Goal: Task Accomplishment & Management: Use online tool/utility

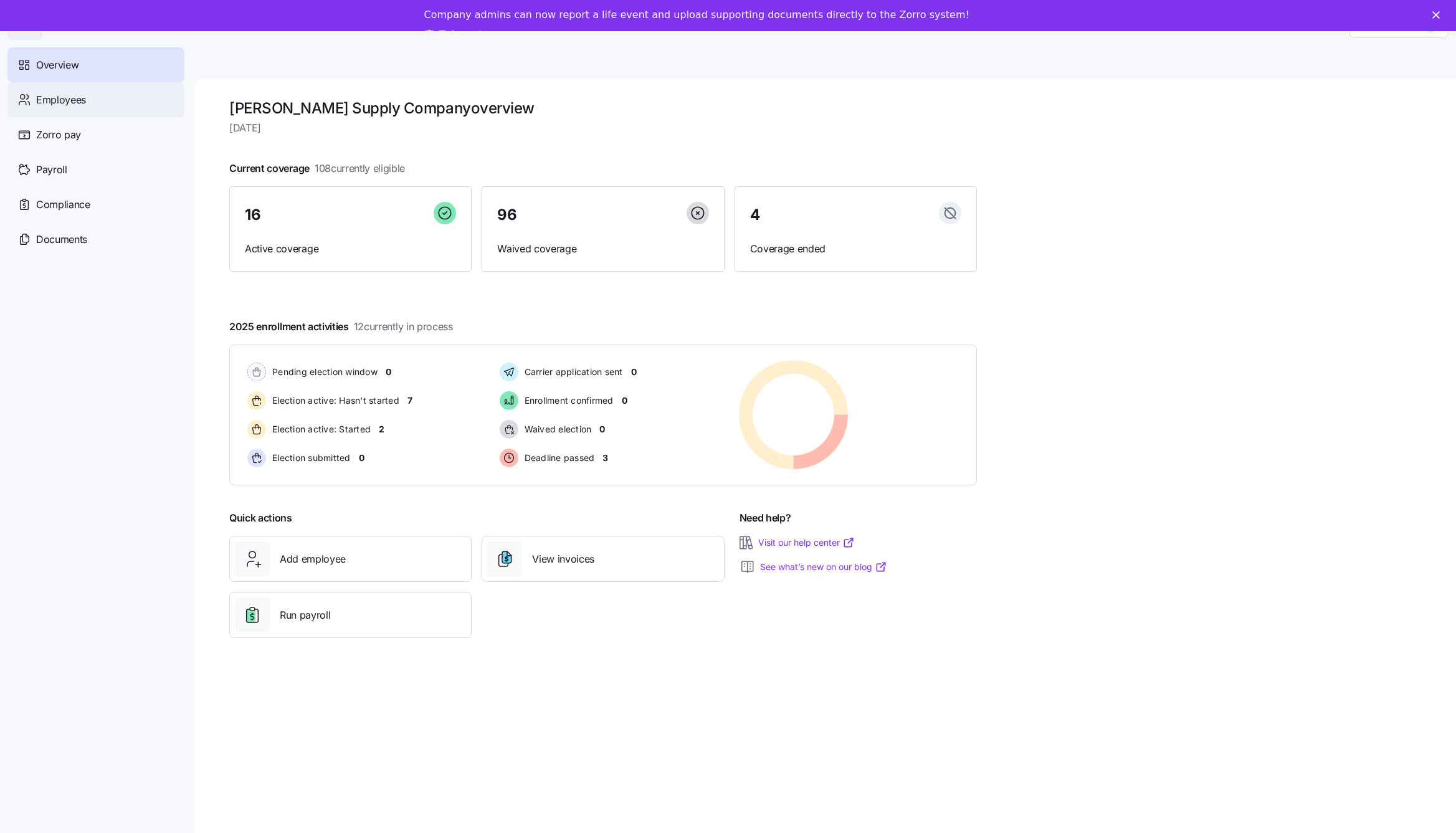
click at [108, 89] on div "Employees" at bounding box center [96, 99] width 177 height 35
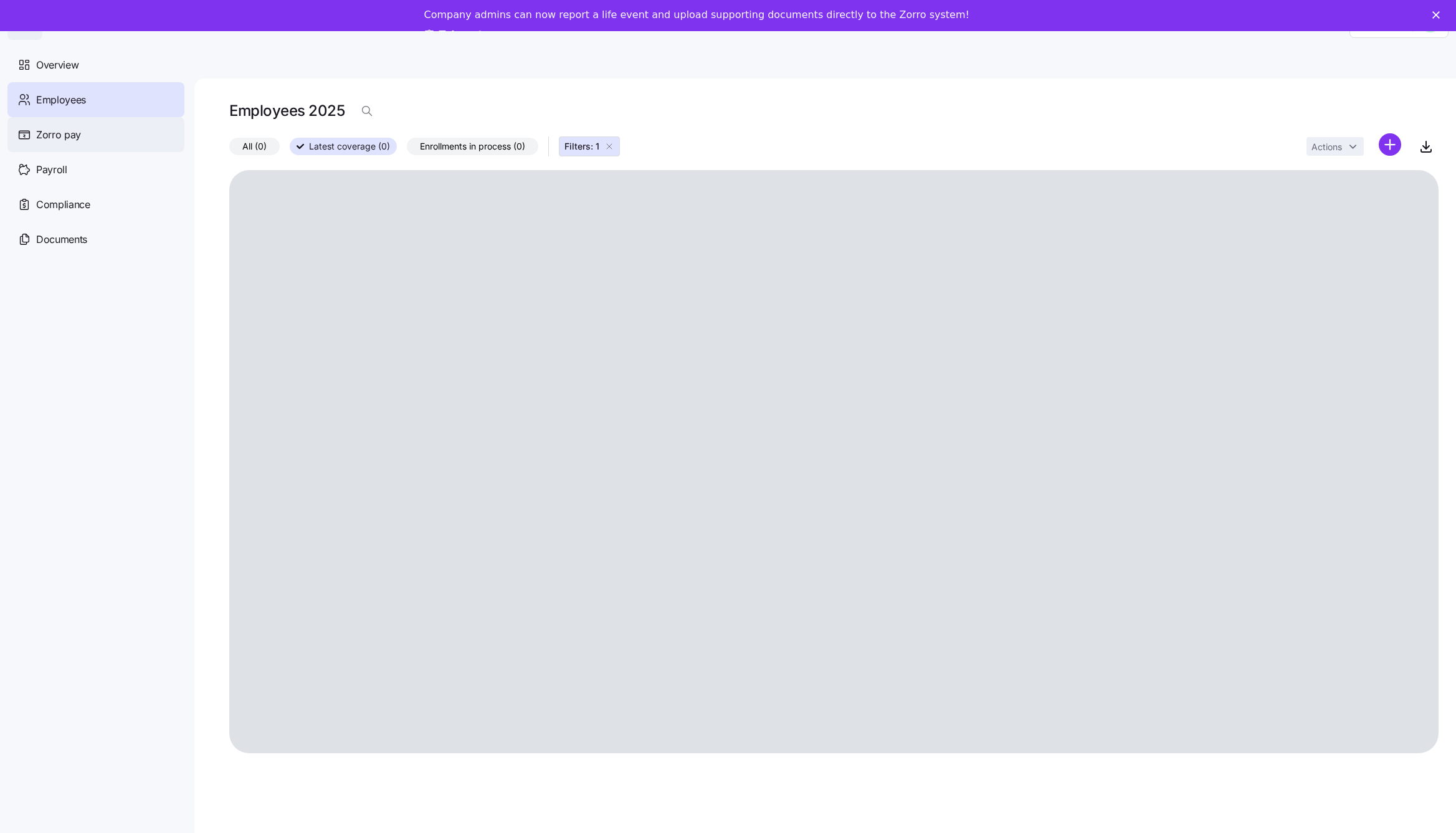
click at [94, 138] on div "Zorro pay" at bounding box center [96, 134] width 177 height 35
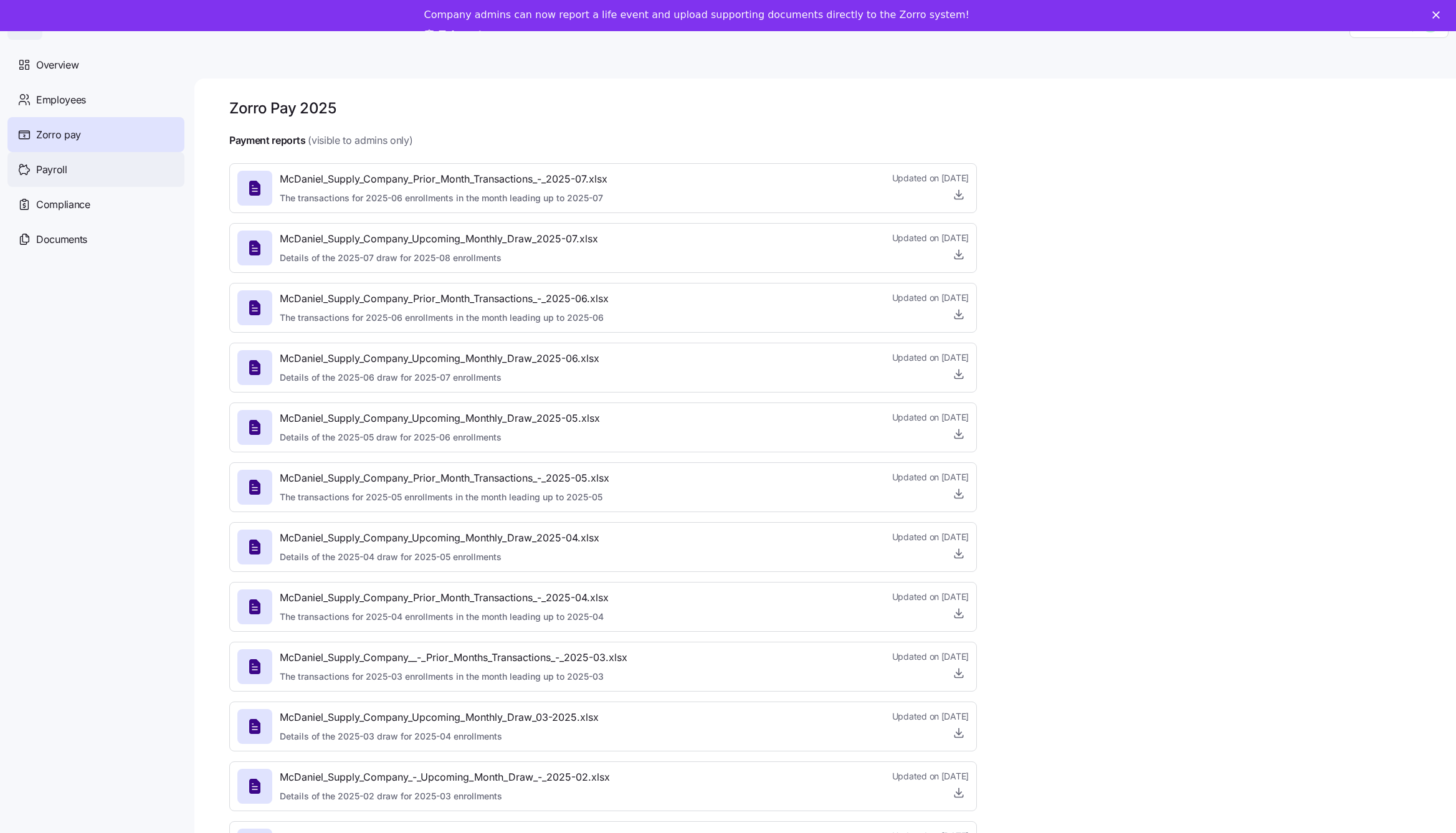
drag, startPoint x: 92, startPoint y: 152, endPoint x: 99, endPoint y: 180, distance: 28.9
click at [99, 180] on div "Payroll" at bounding box center [96, 169] width 177 height 35
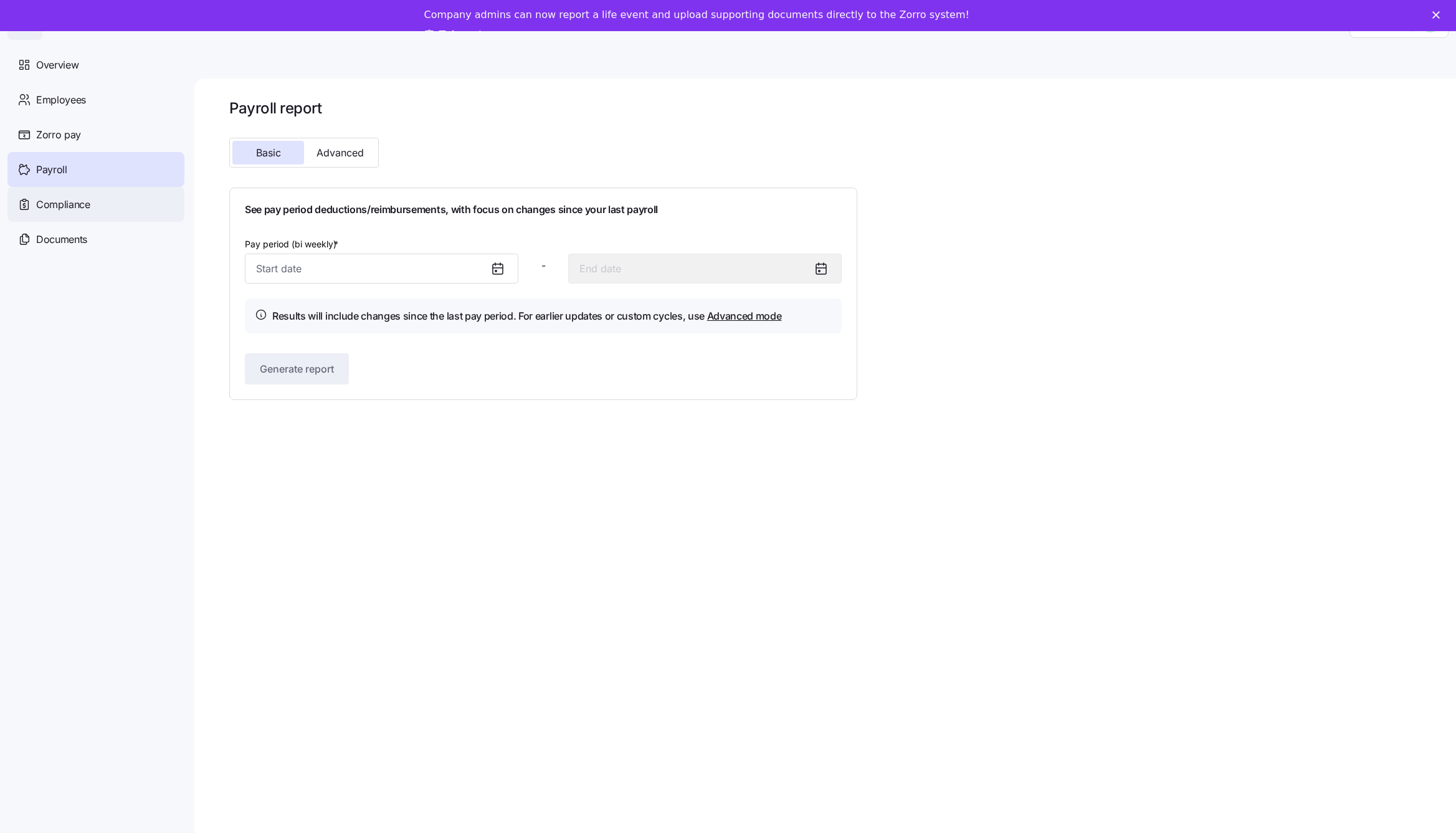
click at [83, 211] on div "Compliance" at bounding box center [96, 204] width 177 height 35
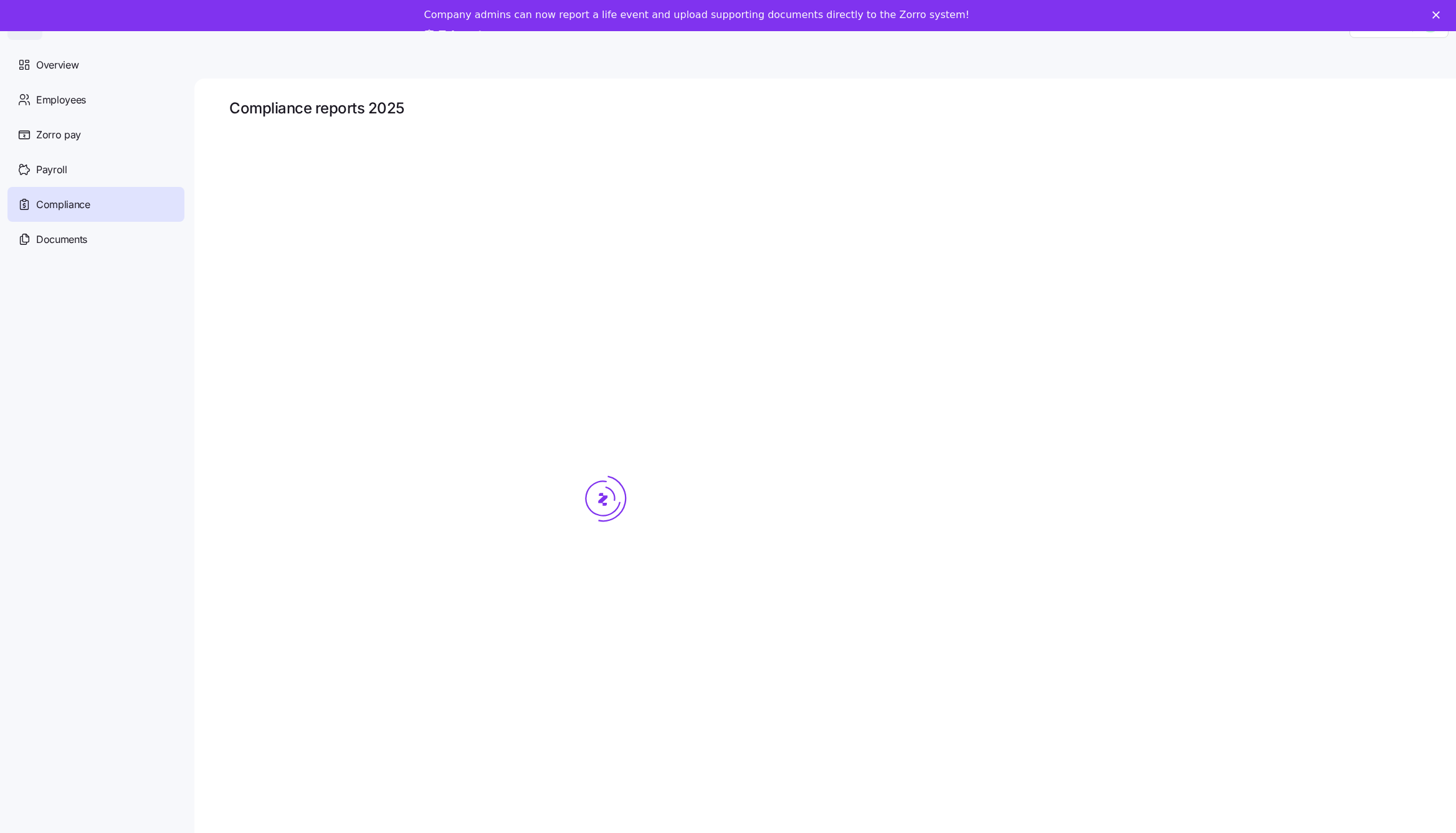
click at [85, 241] on span "Documents" at bounding box center [61, 240] width 51 height 16
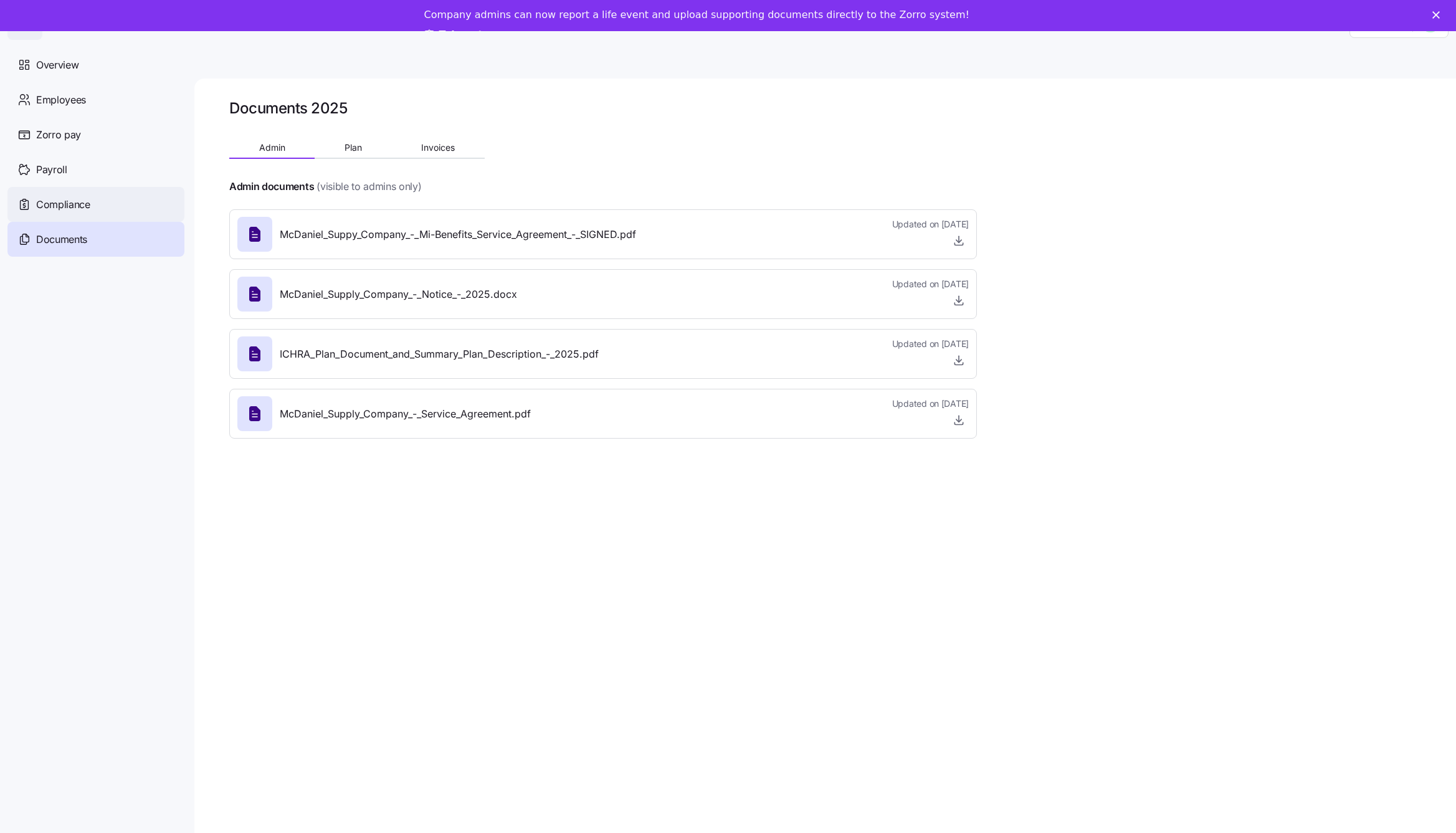
click at [99, 216] on div "Compliance" at bounding box center [96, 204] width 177 height 35
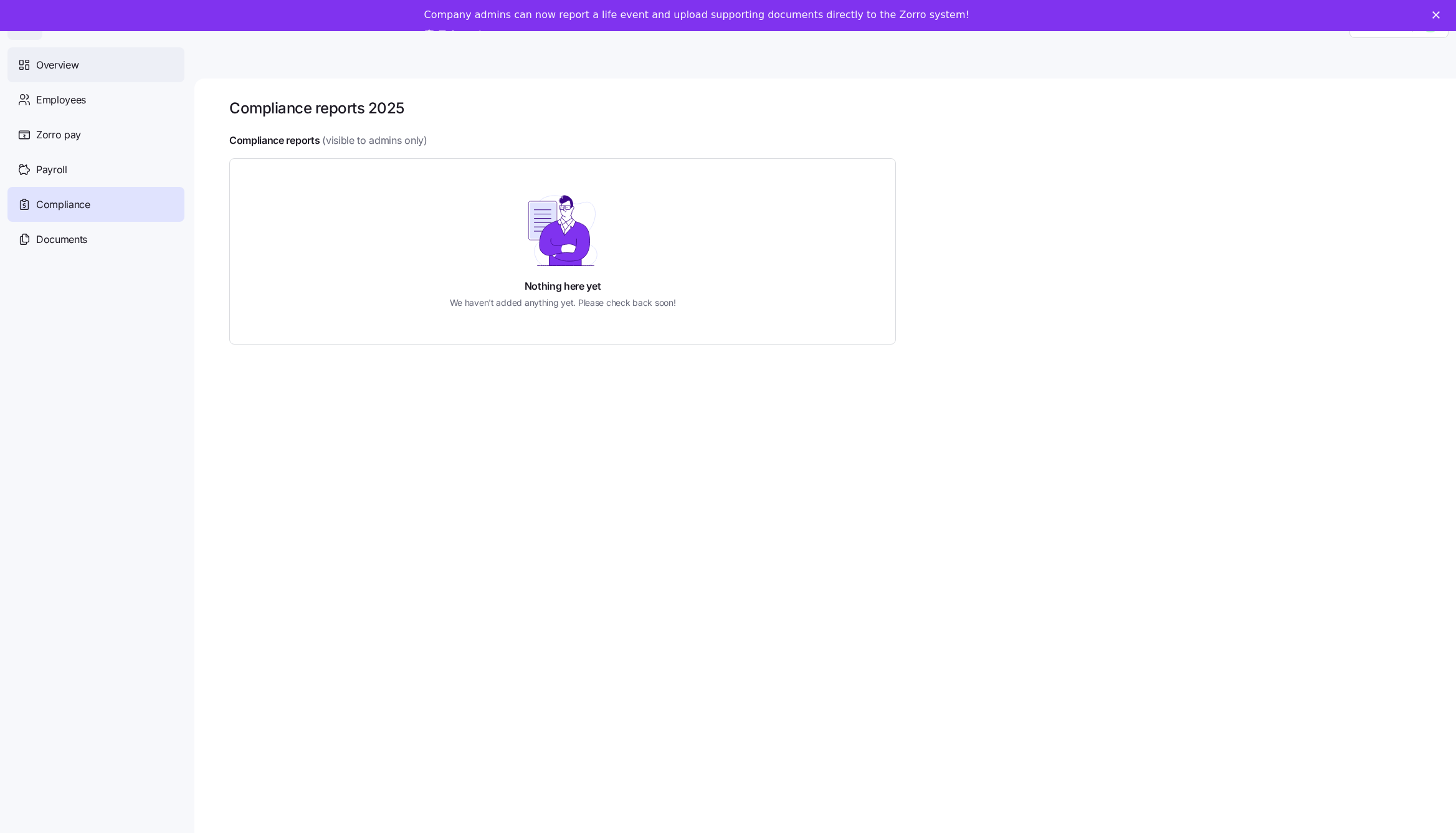
click at [86, 77] on div "Overview" at bounding box center [96, 65] width 177 height 35
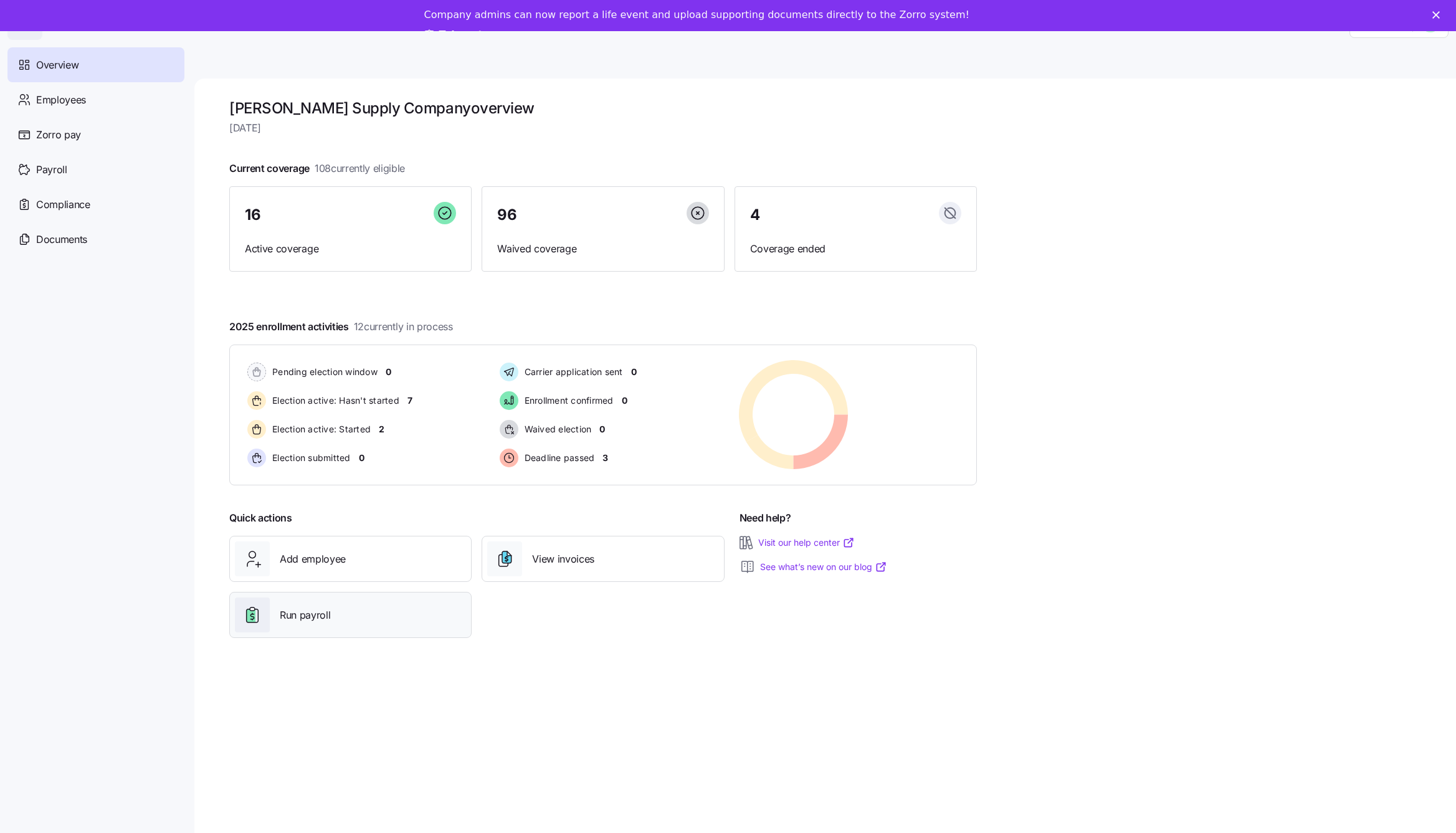
click at [294, 626] on div "Run payroll" at bounding box center [350, 615] width 231 height 35
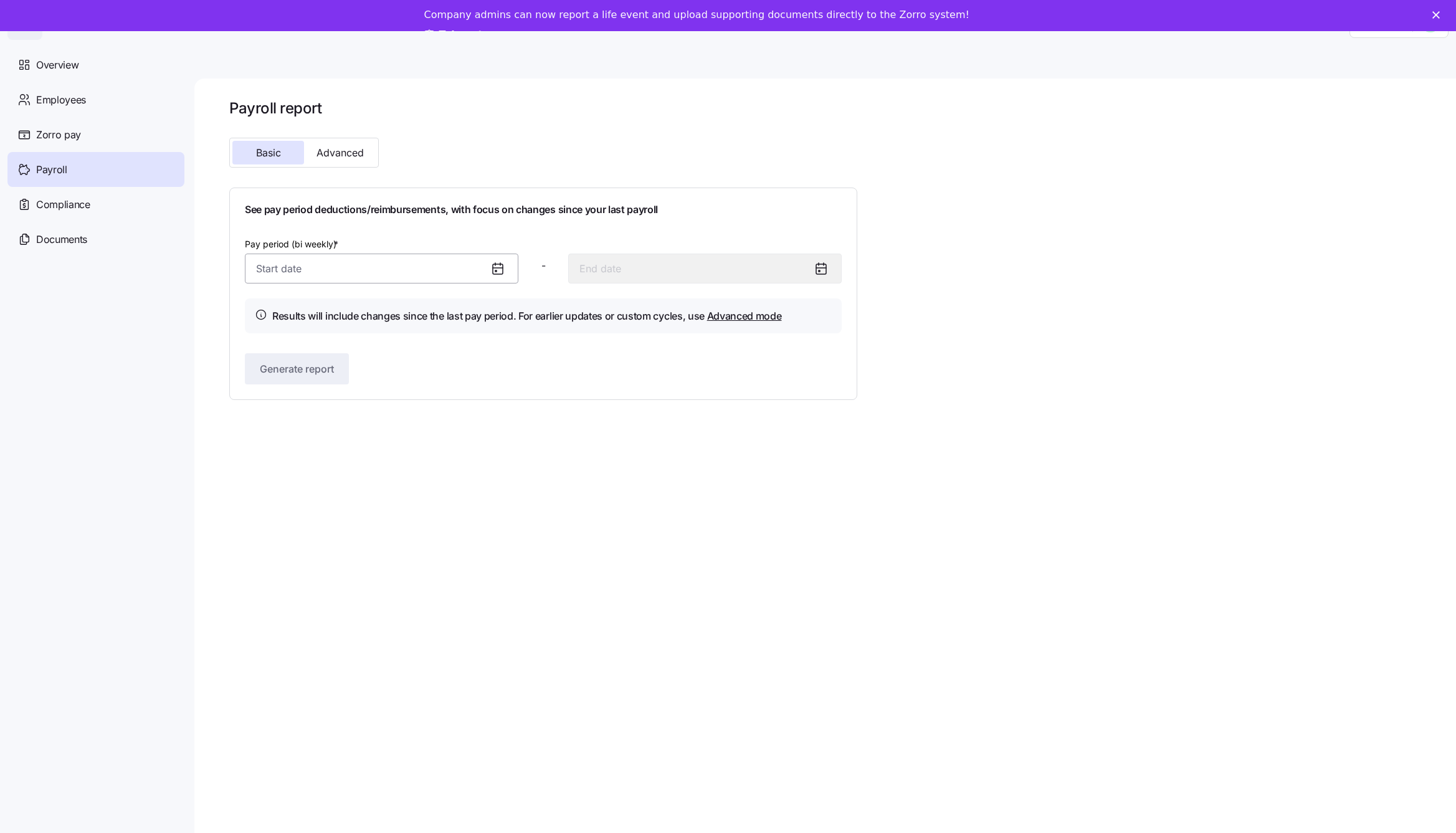
drag, startPoint x: 310, startPoint y: 287, endPoint x: 312, endPoint y: 274, distance: 13.2
click at [310, 287] on div "Pay period (bi weekly) * - Results will include changes since the last pay peri…" at bounding box center [543, 284] width 597 height 97
click at [315, 265] on input "Pay period (bi weekly) *" at bounding box center [382, 269] width 274 height 30
click at [506, 268] on div at bounding box center [502, 268] width 30 height 29
click at [502, 269] on icon at bounding box center [497, 268] width 15 height 15
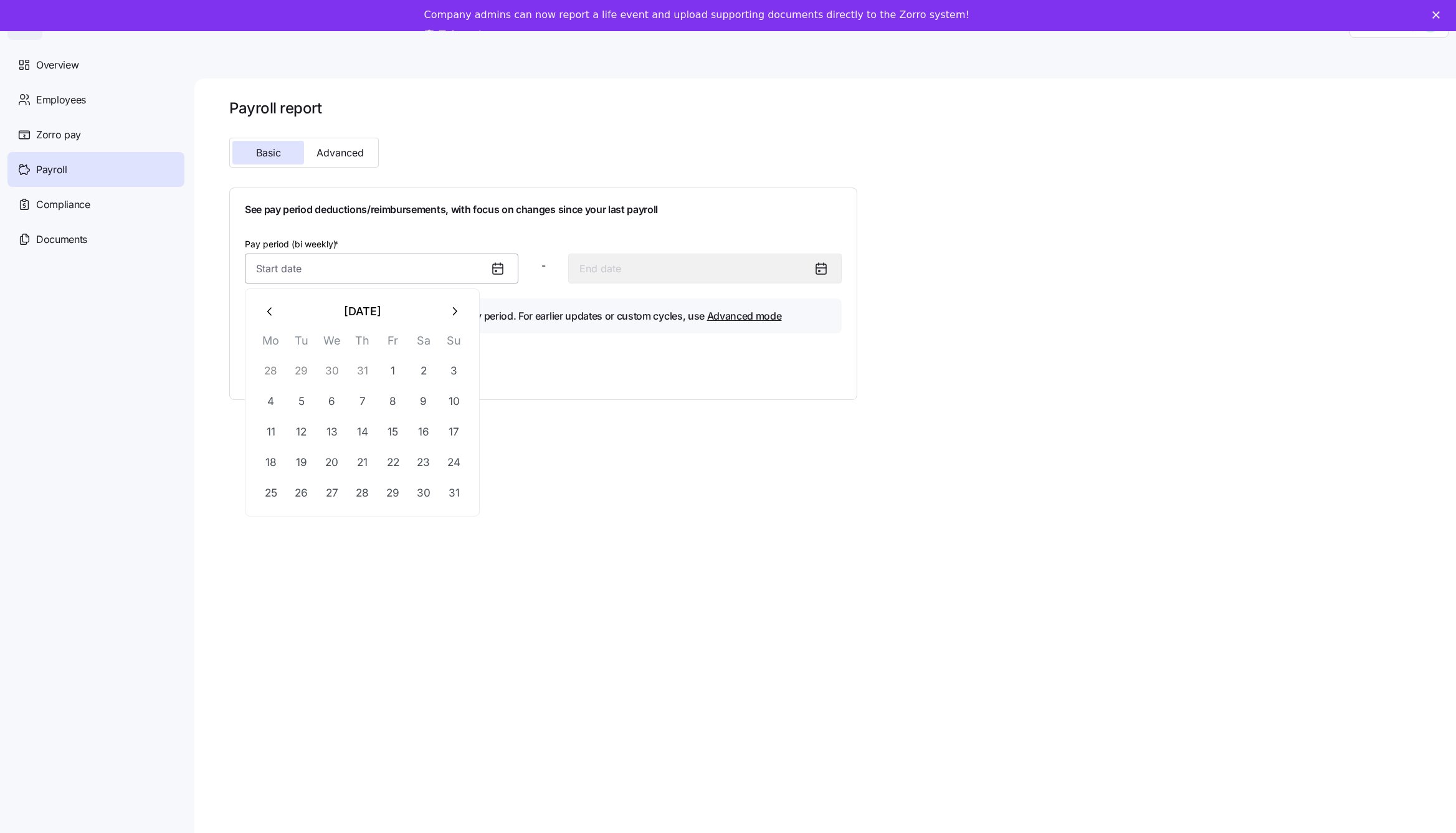
click at [435, 278] on input "Pay period (bi weekly) *" at bounding box center [382, 269] width 274 height 30
click at [409, 401] on button "9" at bounding box center [424, 401] width 30 height 30
type input "[DATE]"
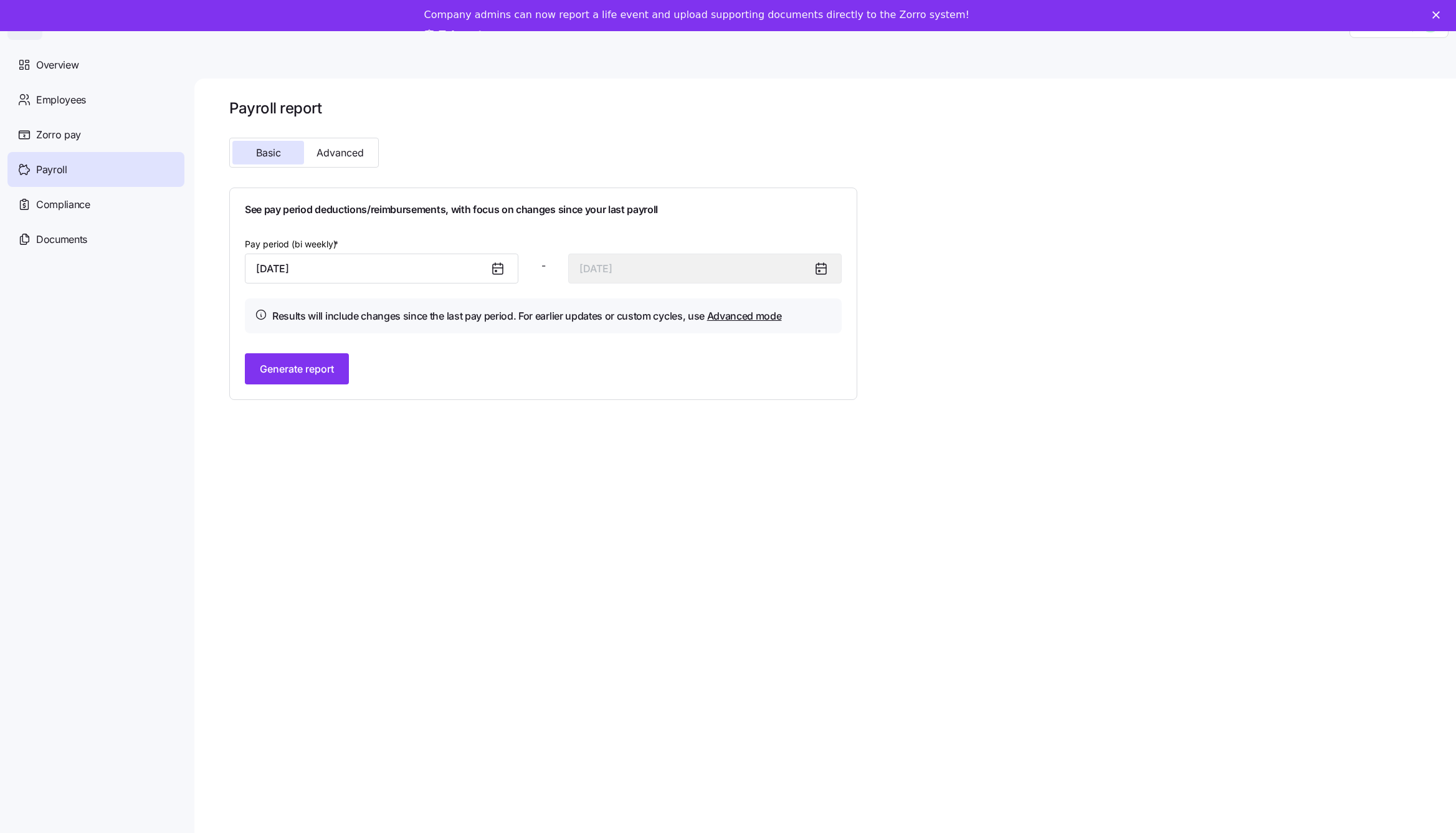
click at [817, 276] on div at bounding box center [826, 268] width 30 height 29
click at [818, 270] on icon at bounding box center [821, 268] width 15 height 15
click at [330, 367] on span "Generate report" at bounding box center [297, 368] width 74 height 15
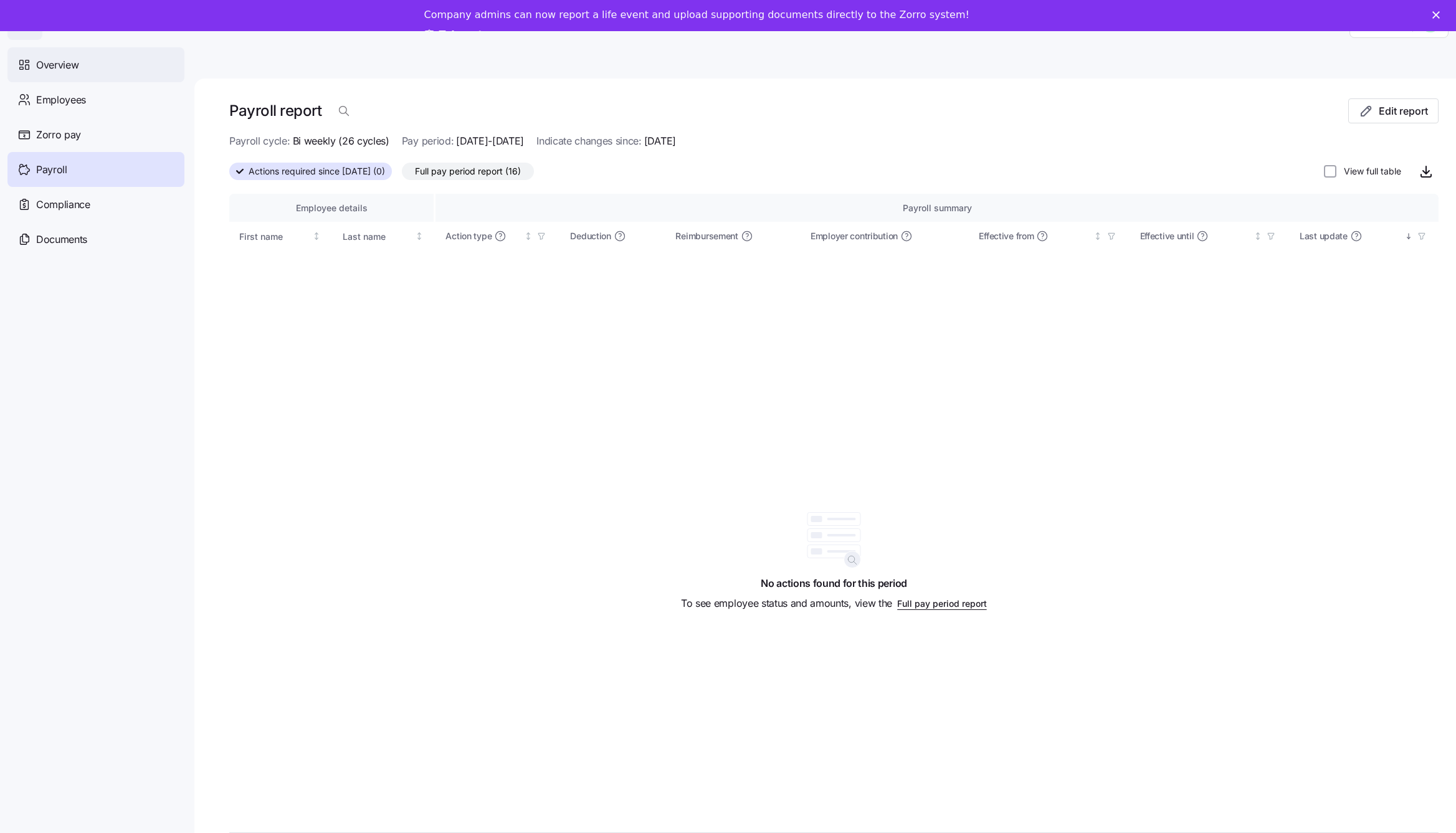
click at [72, 77] on div "Overview" at bounding box center [96, 65] width 177 height 35
click at [82, 69] on div "Overview" at bounding box center [96, 65] width 177 height 35
drag, startPoint x: 108, startPoint y: 20, endPoint x: 102, endPoint y: 30, distance: 11.7
click at [106, 25] on div "Company admins can now report a life event and upload supporting documents dire…" at bounding box center [728, 25] width 1456 height 41
click at [95, 44] on nav "Overview Employees Zorro pay Payroll Compliance Documents" at bounding box center [97, 436] width 195 height 793
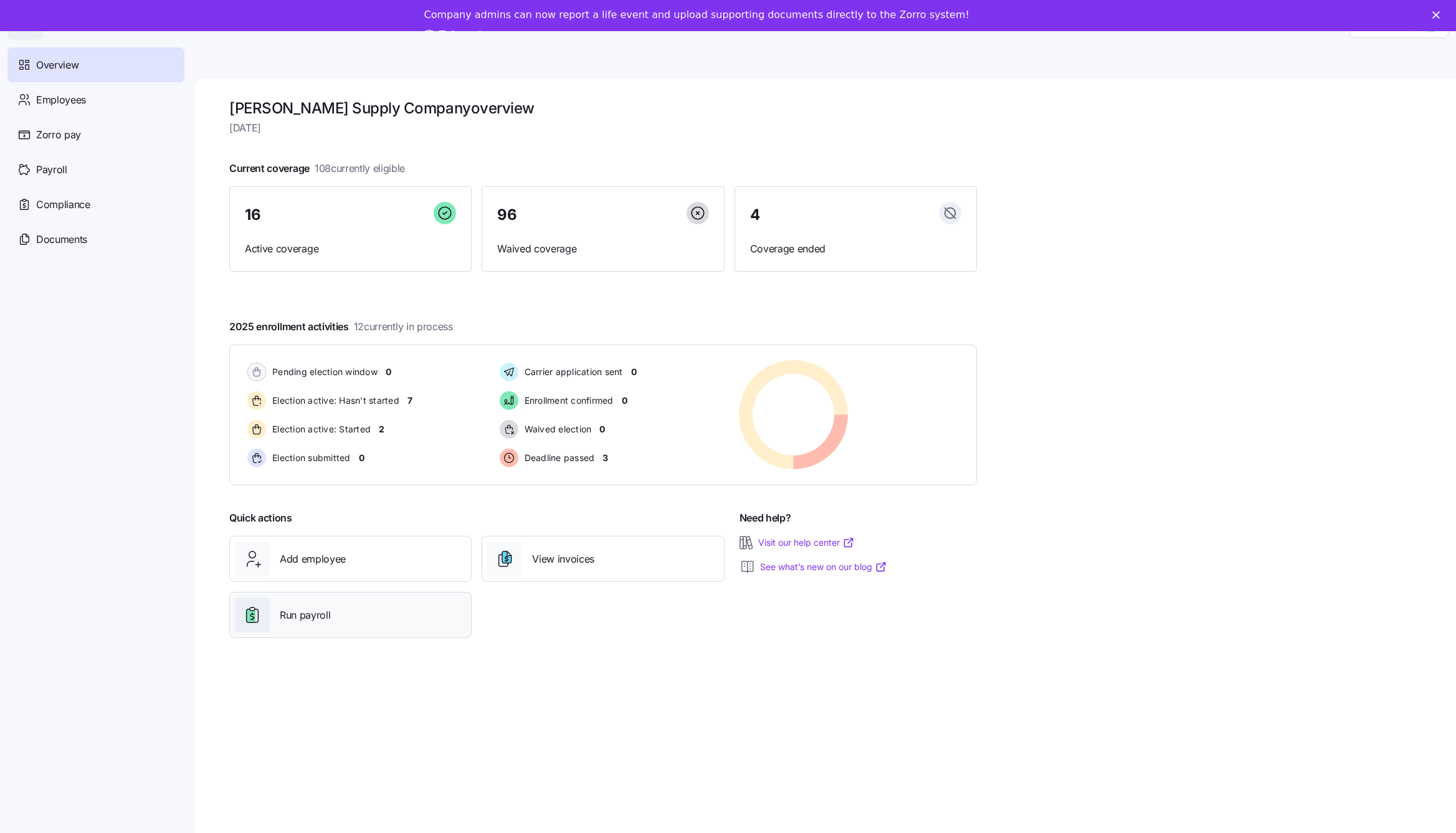
click at [437, 610] on div "Run payroll" at bounding box center [350, 615] width 231 height 35
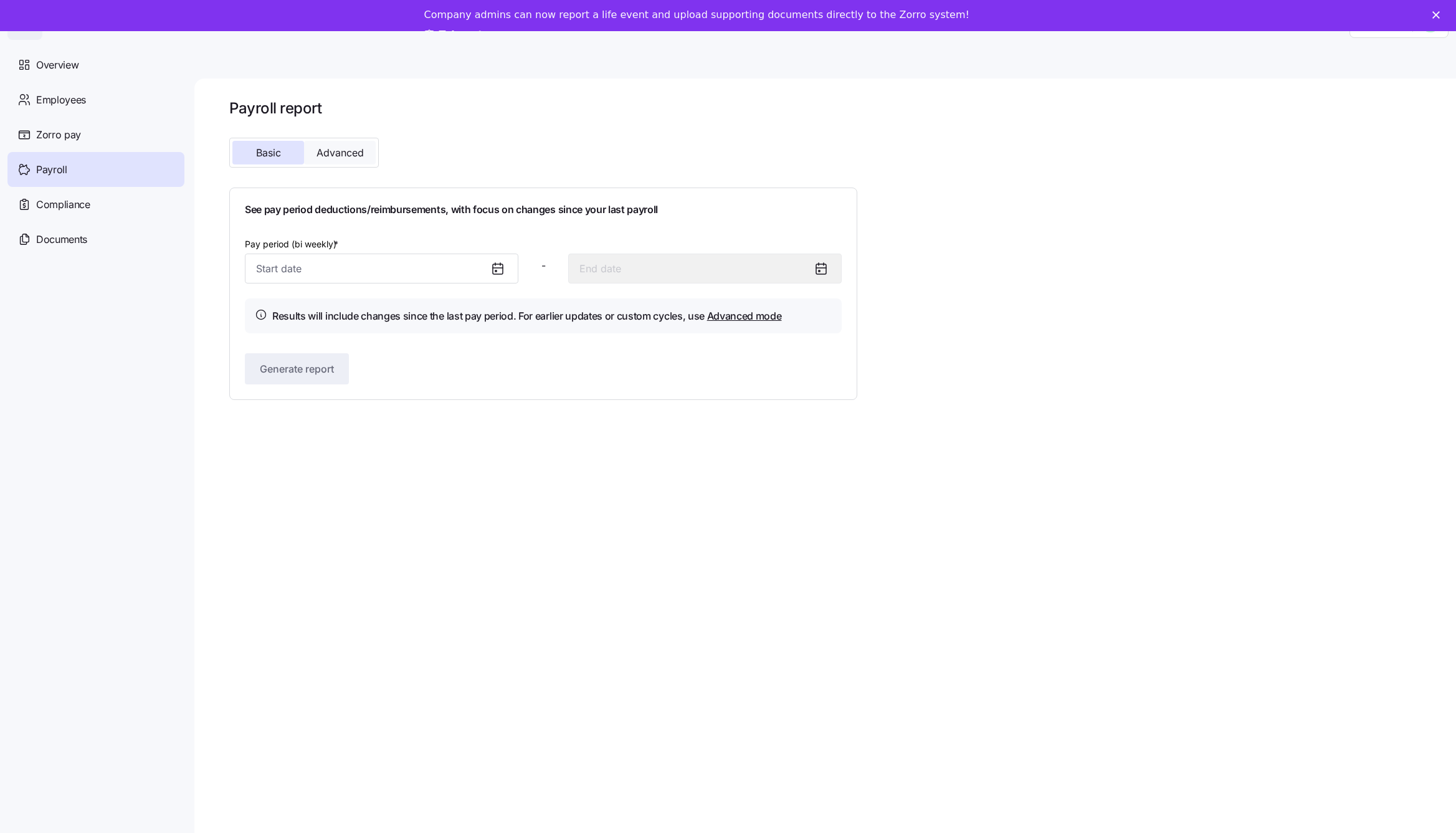
click at [338, 145] on button "Advanced" at bounding box center [340, 152] width 72 height 24
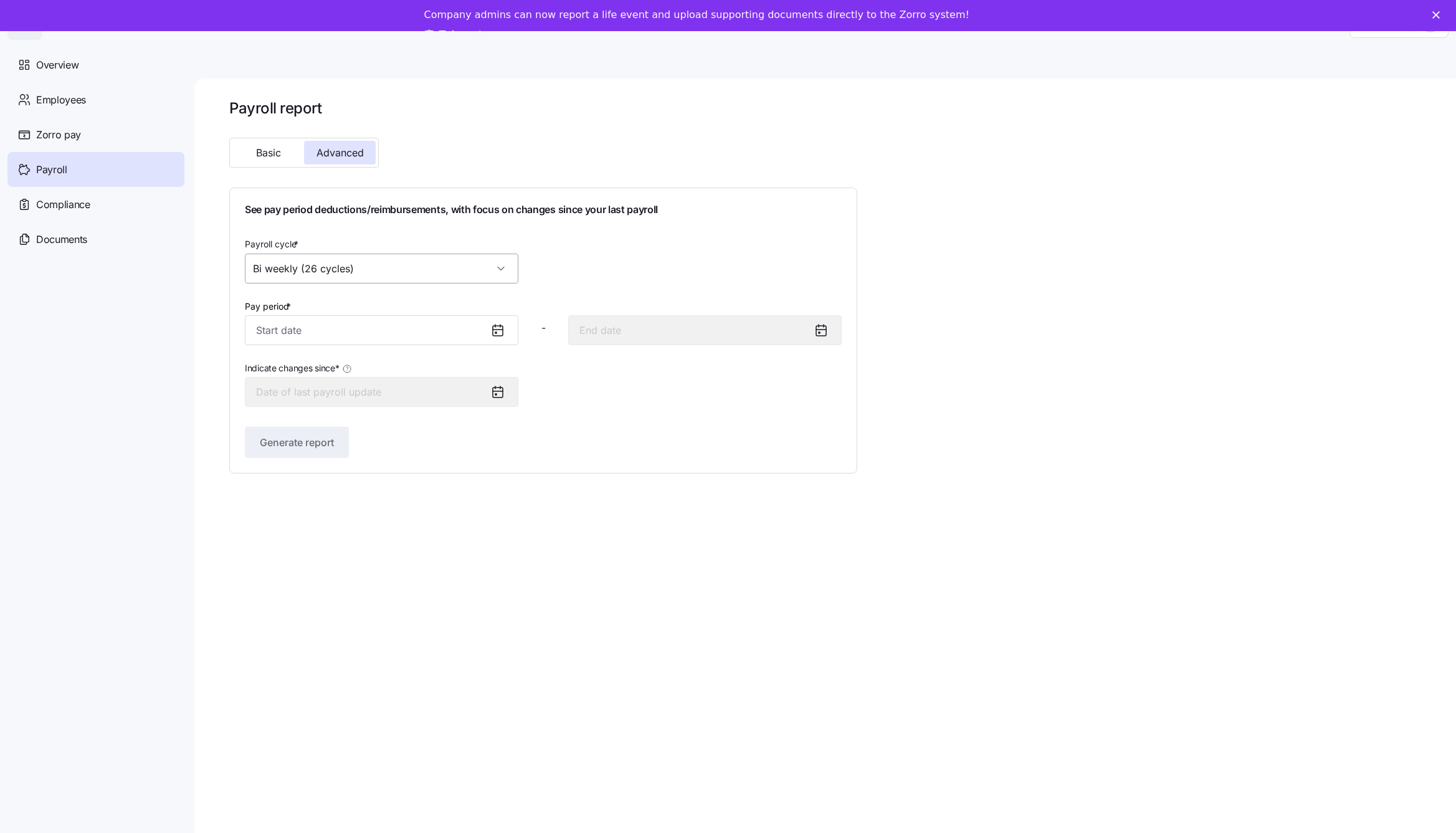
click at [374, 267] on input "Bi weekly (26 cycles)" at bounding box center [382, 269] width 274 height 30
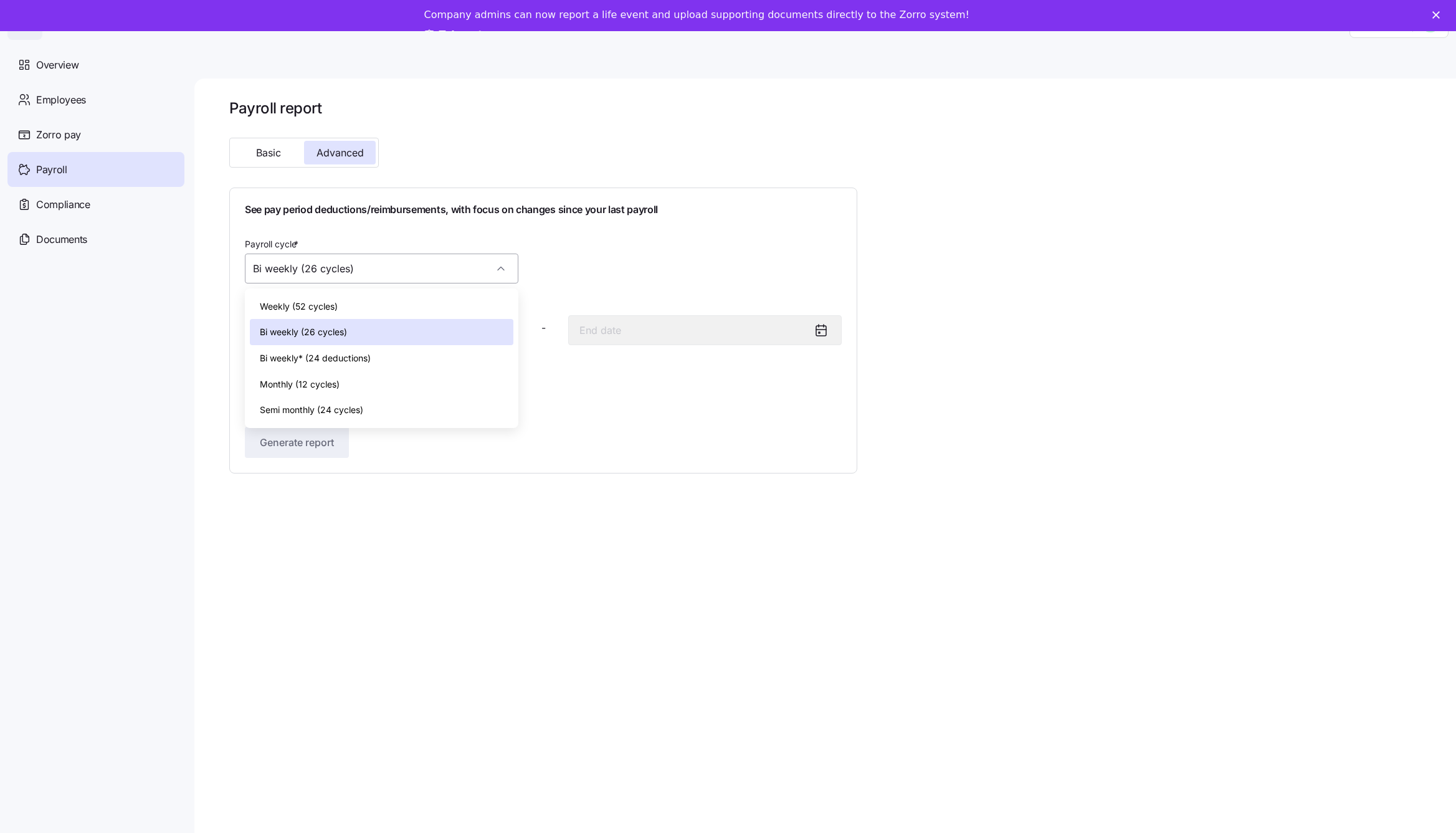
click at [376, 270] on input "Bi weekly (26 cycles)" at bounding box center [382, 269] width 274 height 30
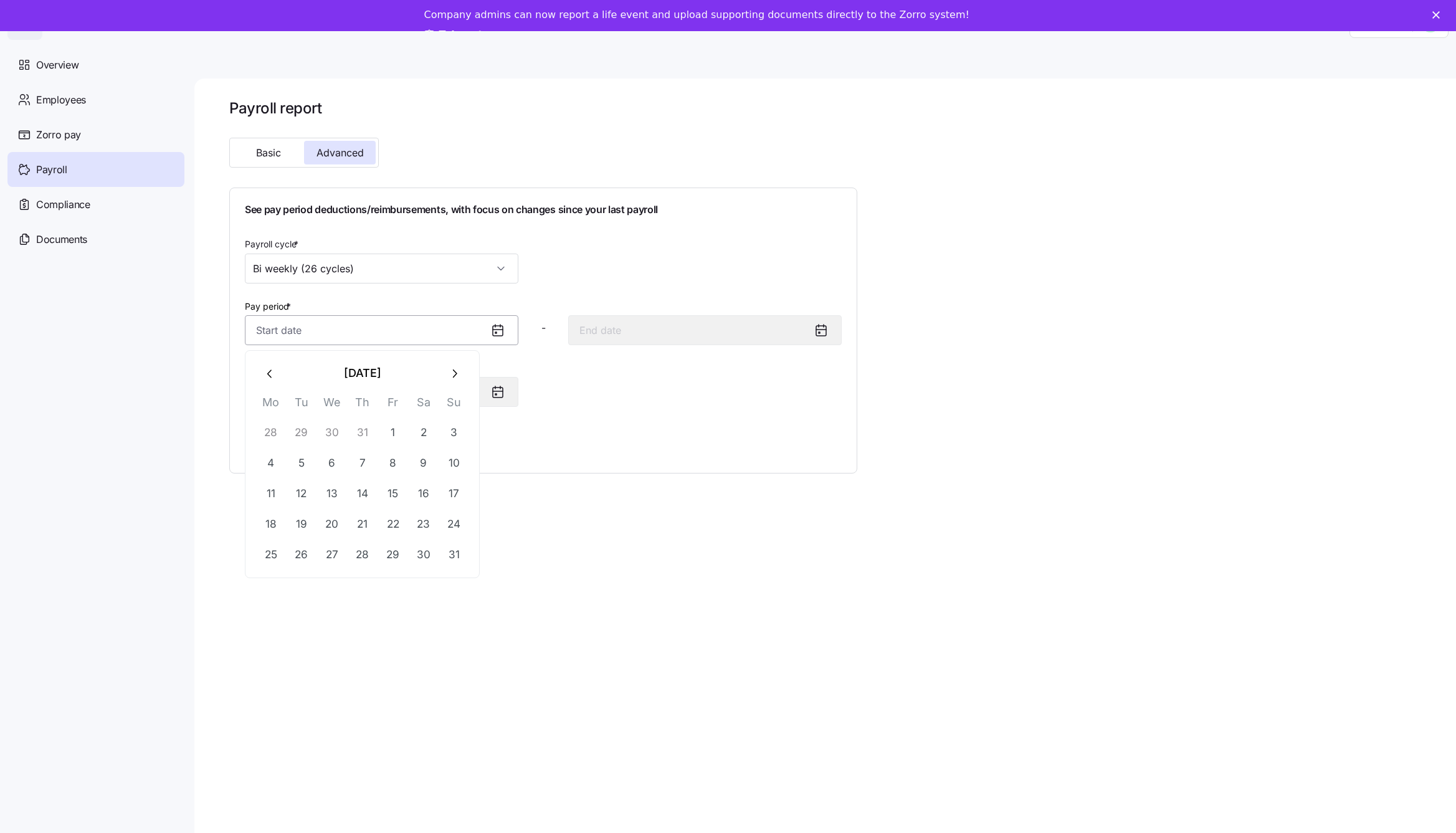
click at [350, 343] on input "Pay period *" at bounding box center [382, 330] width 274 height 30
click at [447, 432] on button "3" at bounding box center [455, 433] width 30 height 30
type input "[DATE]"
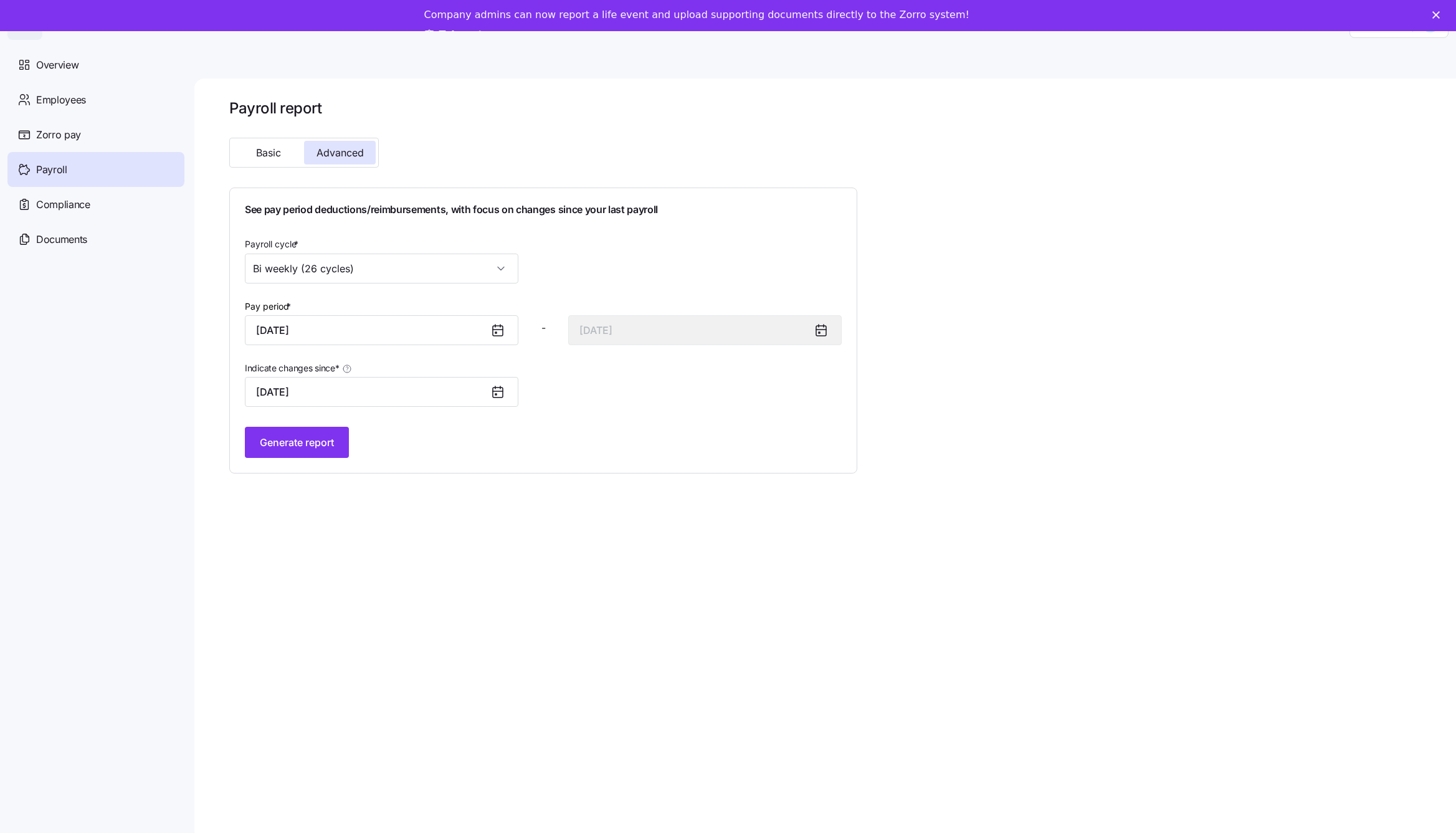
click at [494, 397] on icon at bounding box center [497, 392] width 15 height 15
click at [502, 341] on div at bounding box center [502, 330] width 30 height 29
click at [501, 339] on div at bounding box center [502, 330] width 30 height 29
click at [498, 332] on icon at bounding box center [497, 330] width 15 height 15
click at [354, 342] on input "[DATE]" at bounding box center [382, 330] width 274 height 30
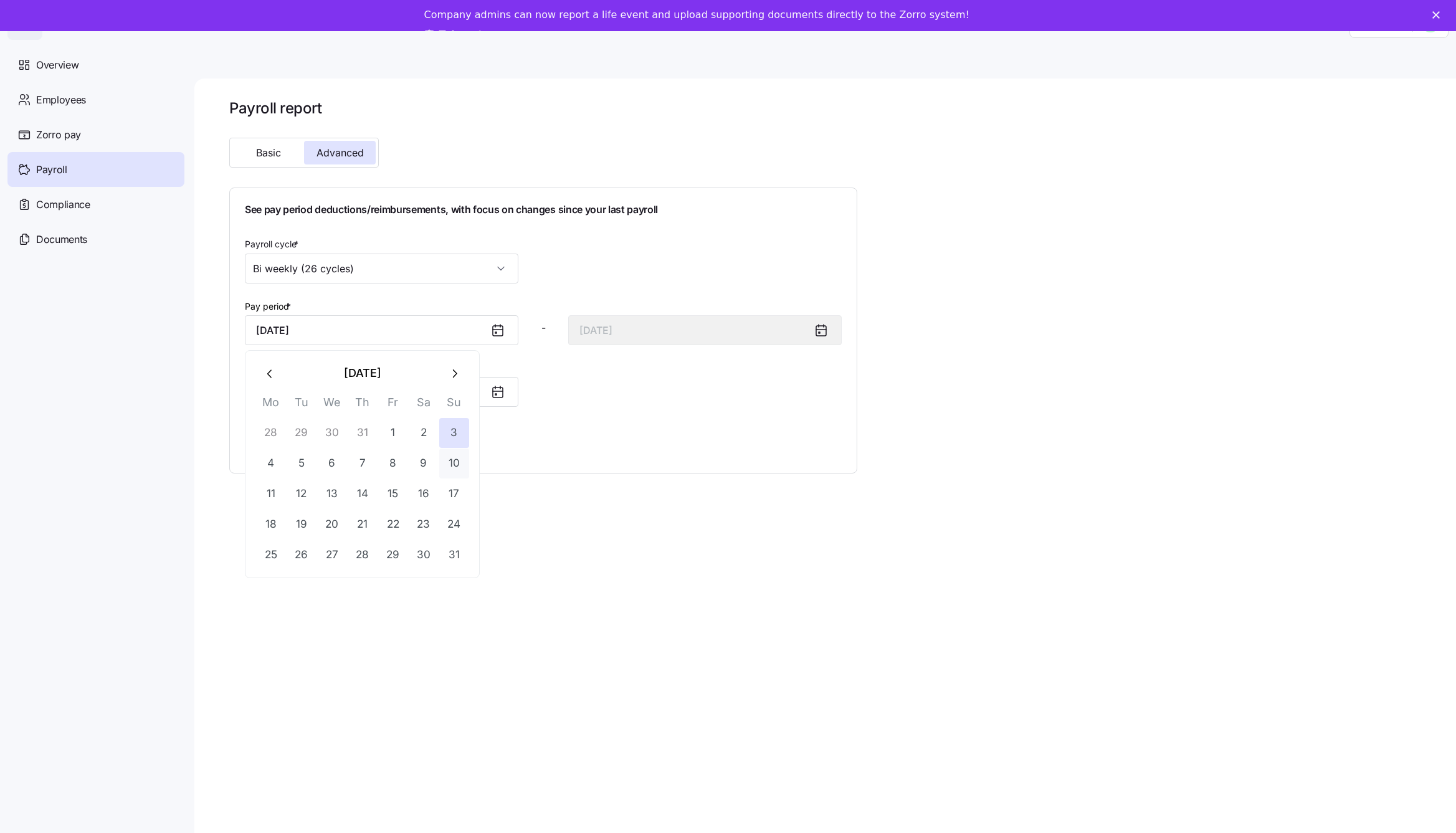
click at [461, 460] on button "10" at bounding box center [455, 463] width 30 height 30
type input "[DATE]"
click at [499, 393] on icon at bounding box center [497, 392] width 15 height 15
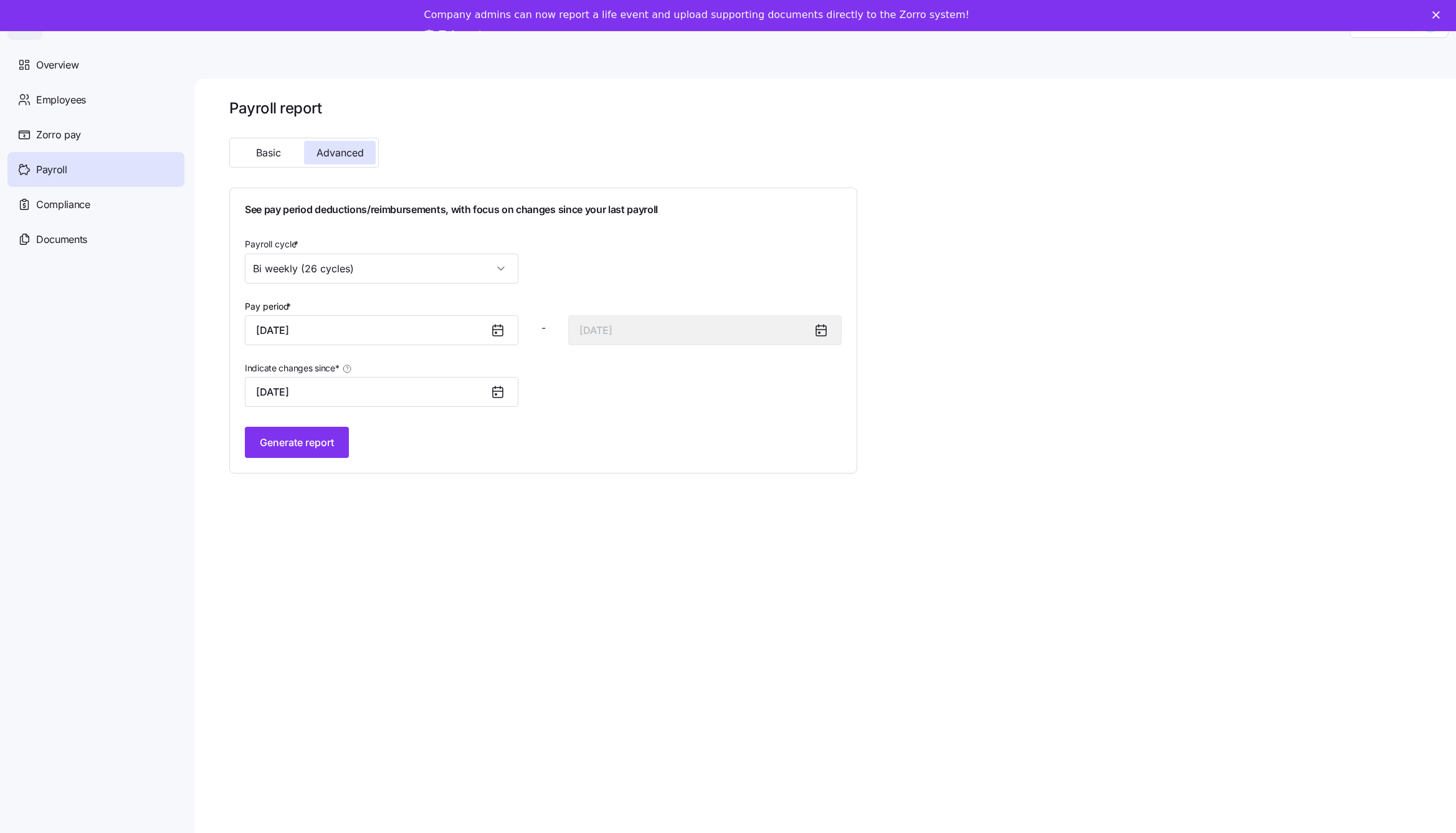
click at [497, 393] on icon at bounding box center [497, 392] width 15 height 15
click at [260, 387] on input "[DATE]" at bounding box center [382, 392] width 274 height 30
click at [442, 386] on input "[DATE]" at bounding box center [382, 392] width 274 height 30
drag, startPoint x: 476, startPoint y: 338, endPoint x: 502, endPoint y: 329, distance: 27.5
click at [480, 336] on input "[DATE]" at bounding box center [382, 330] width 274 height 30
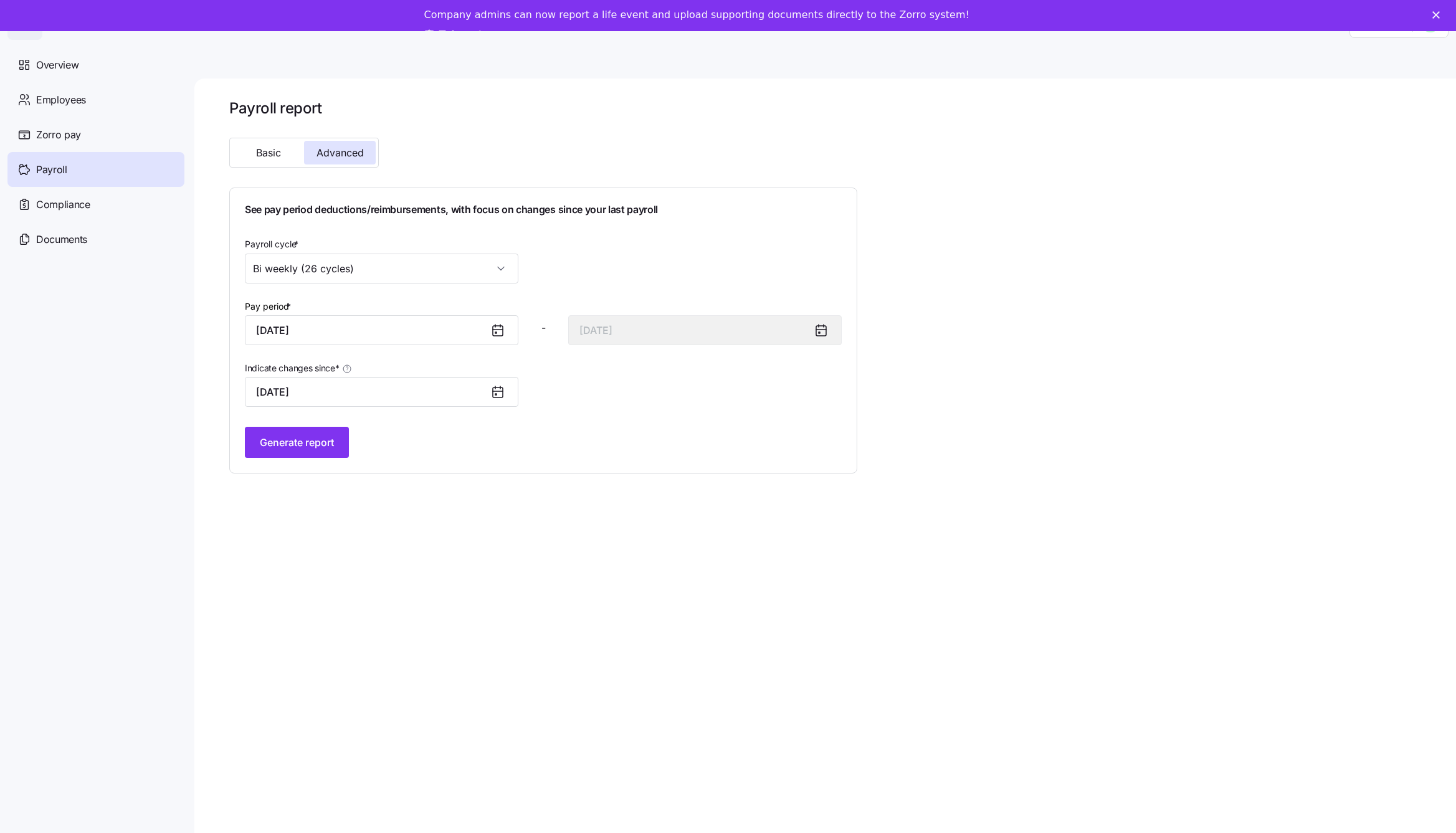
click at [503, 332] on icon at bounding box center [497, 330] width 15 height 15
drag, startPoint x: 639, startPoint y: 411, endPoint x: 514, endPoint y: 408, distance: 125.0
click at [626, 407] on div "See pay period deductions/reimbursements, with focus on changes since your last…" at bounding box center [543, 331] width 597 height 255
click at [291, 437] on span "Generate report" at bounding box center [297, 442] width 74 height 15
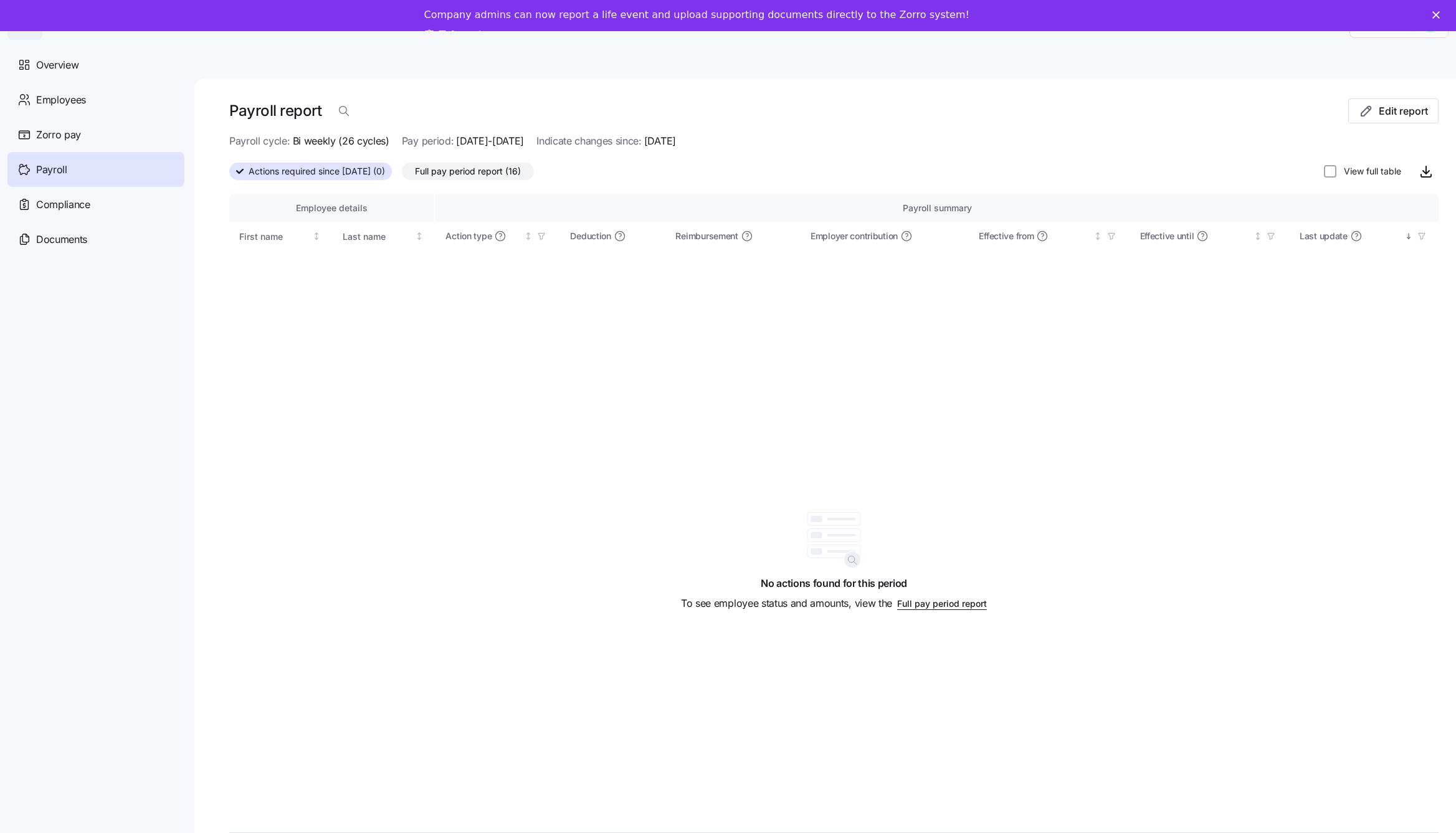
click at [491, 167] on span "Full pay period report (16)" at bounding box center [468, 171] width 106 height 17
click at [402, 174] on input "Full pay period report (16)" at bounding box center [402, 174] width 0 height 0
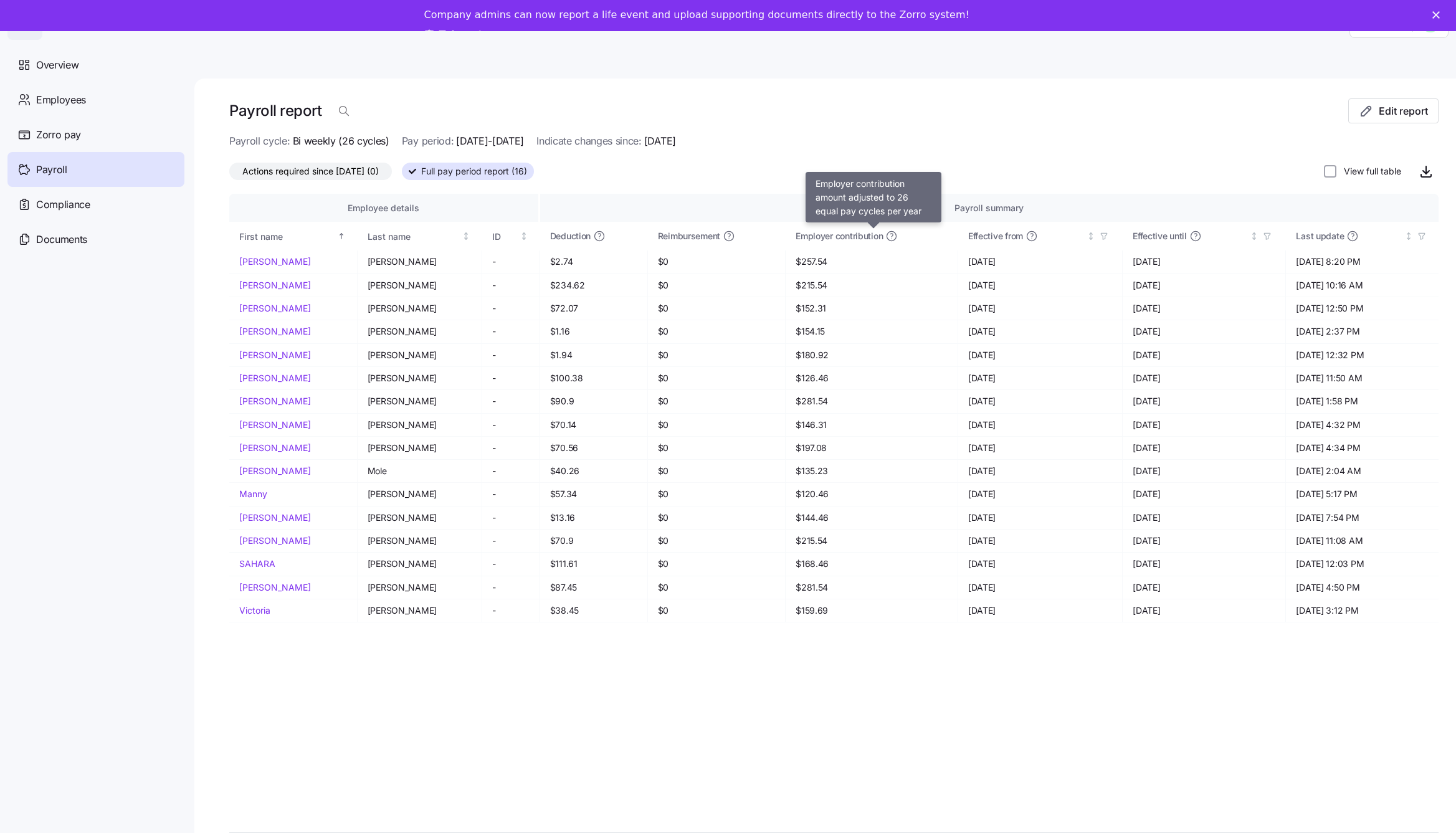
click at [885, 235] on icon at bounding box center [892, 236] width 12 height 12
click at [838, 235] on span "Employer contribution" at bounding box center [839, 236] width 87 height 12
click at [823, 235] on span "Employer contribution" at bounding box center [839, 236] width 87 height 12
drag, startPoint x: 1113, startPoint y: 210, endPoint x: 1149, endPoint y: 195, distance: 39.0
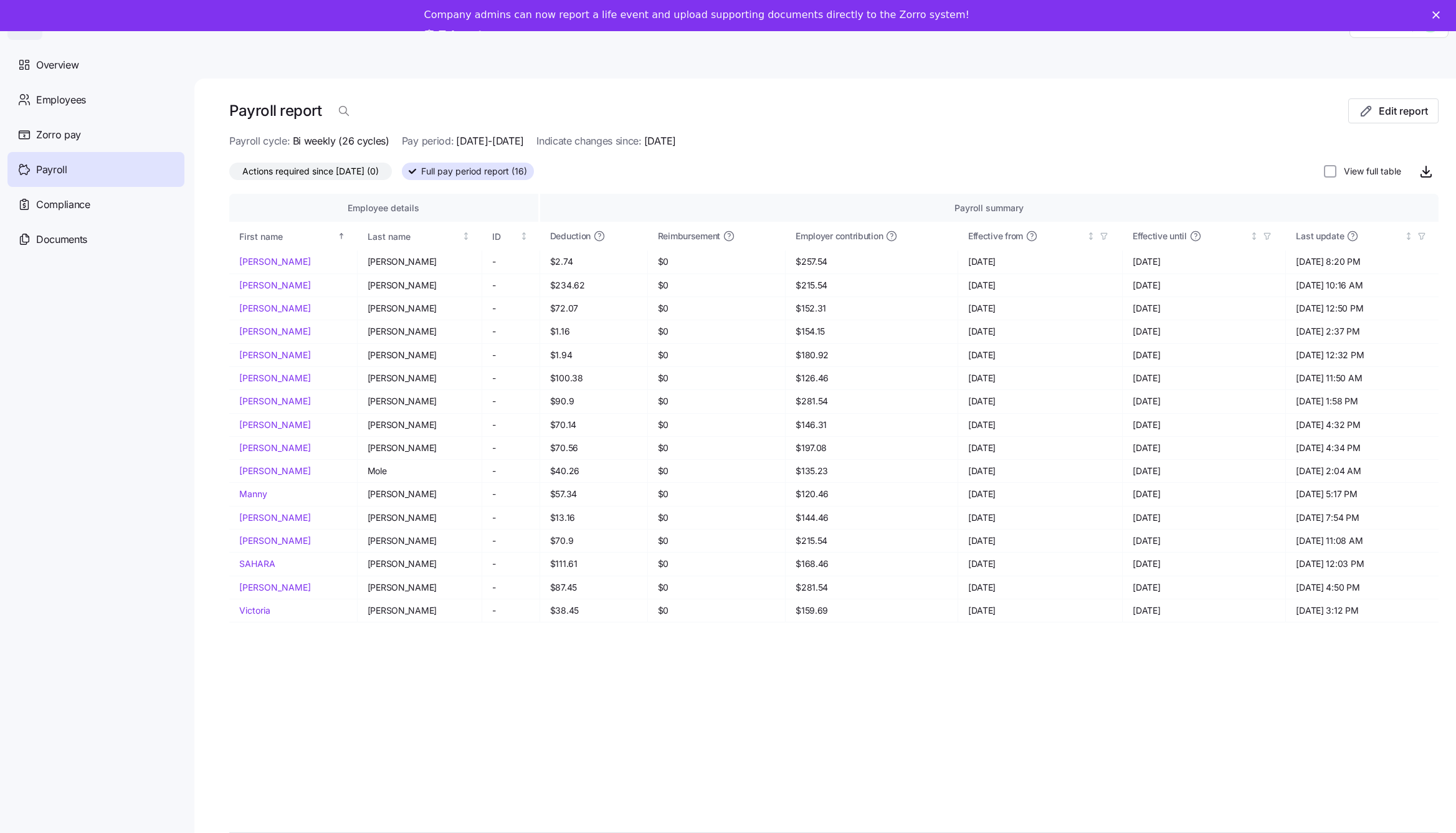
click at [1113, 210] on div "Payroll summary" at bounding box center [989, 208] width 878 height 14
click at [796, 239] on span "Employer contribution" at bounding box center [839, 236] width 87 height 12
click at [796, 237] on span "Employer contribution" at bounding box center [839, 236] width 87 height 12
drag, startPoint x: 733, startPoint y: 717, endPoint x: 753, endPoint y: 693, distance: 31.2
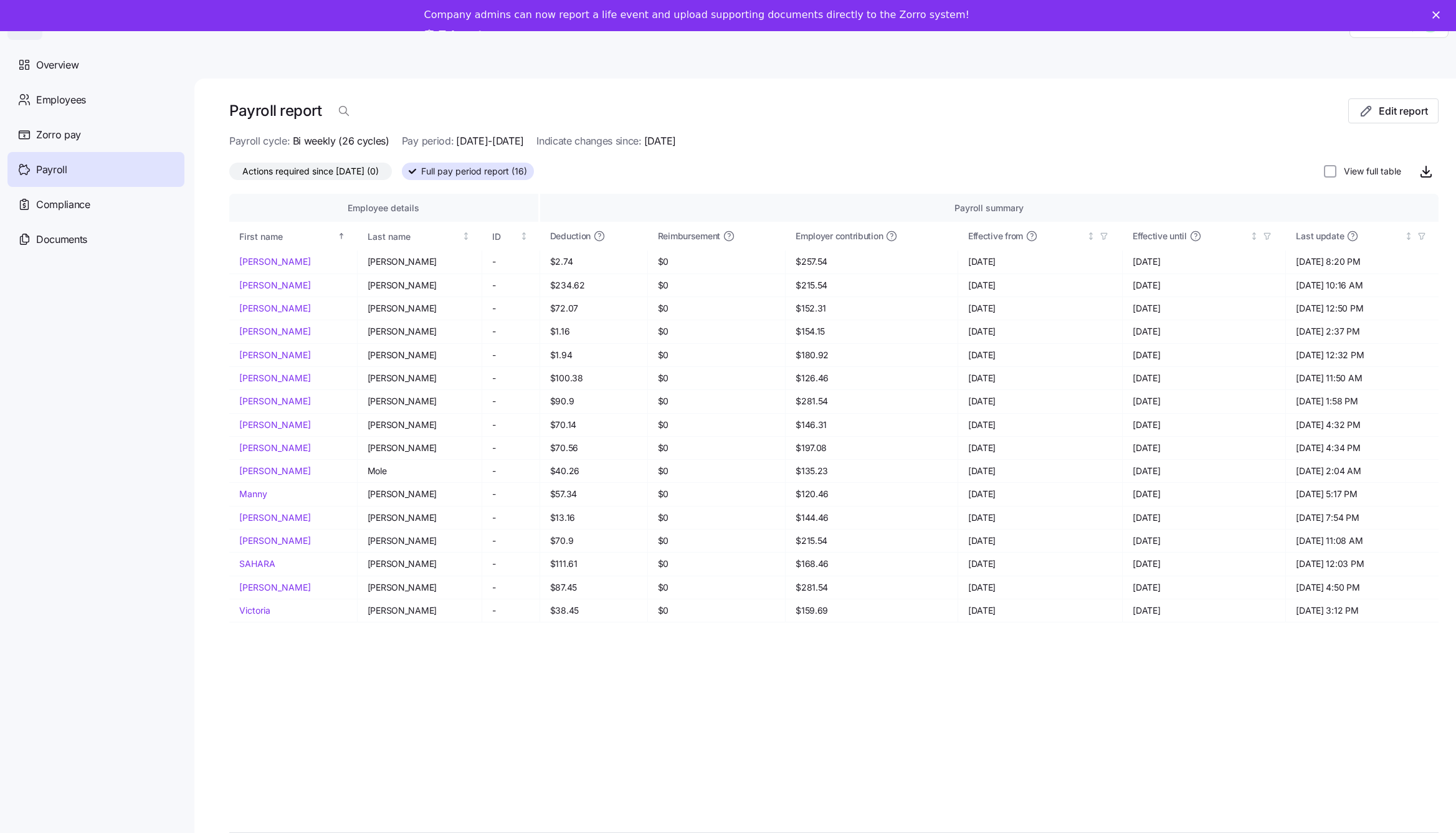
click at [734, 714] on div "Employee details Payroll summary First name Last name ID Deduction Reimbursemen…" at bounding box center [834, 513] width 1209 height 638
click at [1403, 116] on span "Edit report" at bounding box center [1404, 111] width 49 height 15
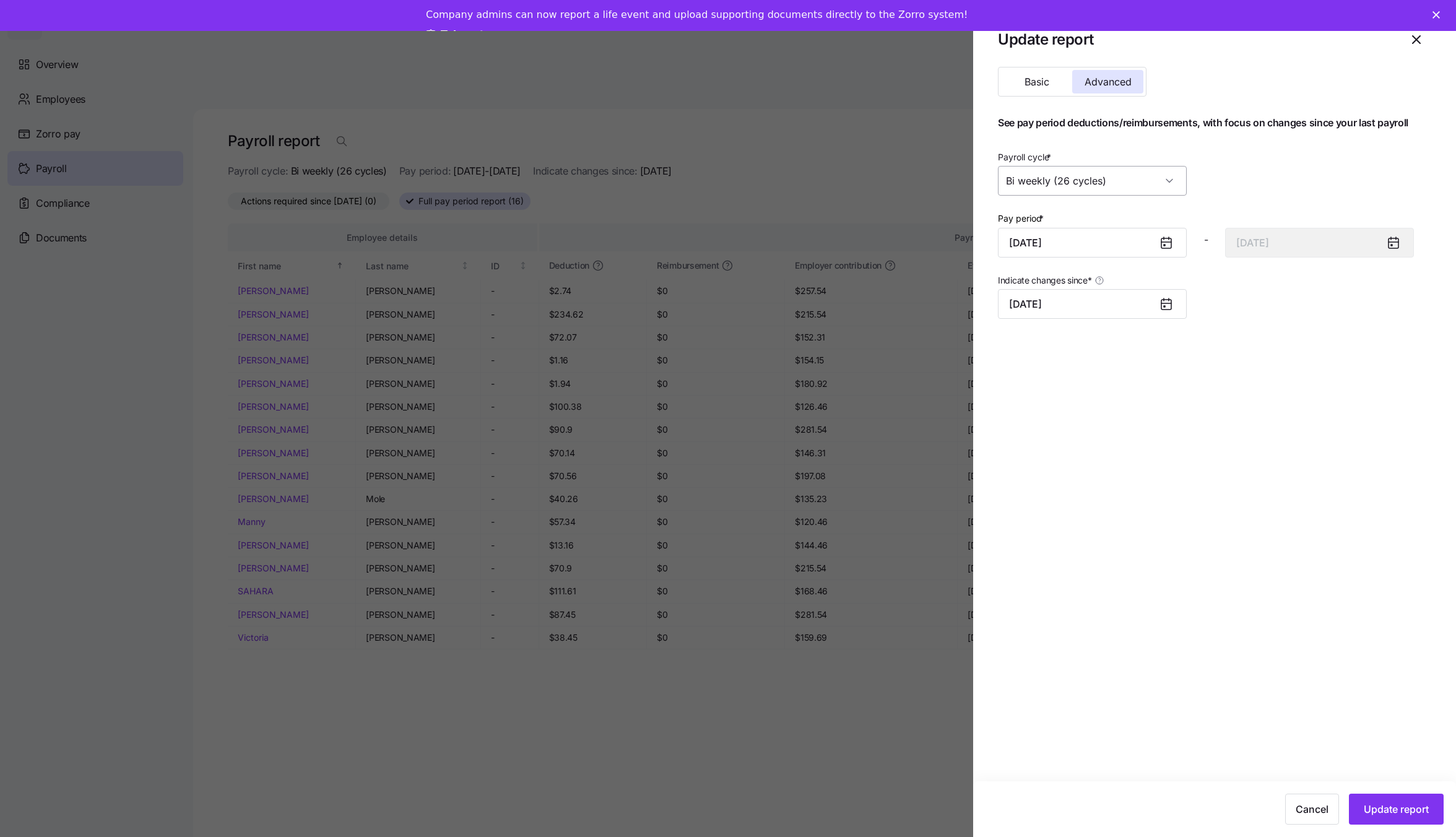
click at [1158, 178] on input "Bi weekly (26 cycles)" at bounding box center [1092, 180] width 189 height 29
drag, startPoint x: 1109, startPoint y: 289, endPoint x: 1120, endPoint y: 308, distance: 22.0
click at [1109, 289] on div "Monthly (12 cycles)" at bounding box center [1092, 296] width 179 height 26
type input "Monthly (12 cycles)"
type input "[DATE]"
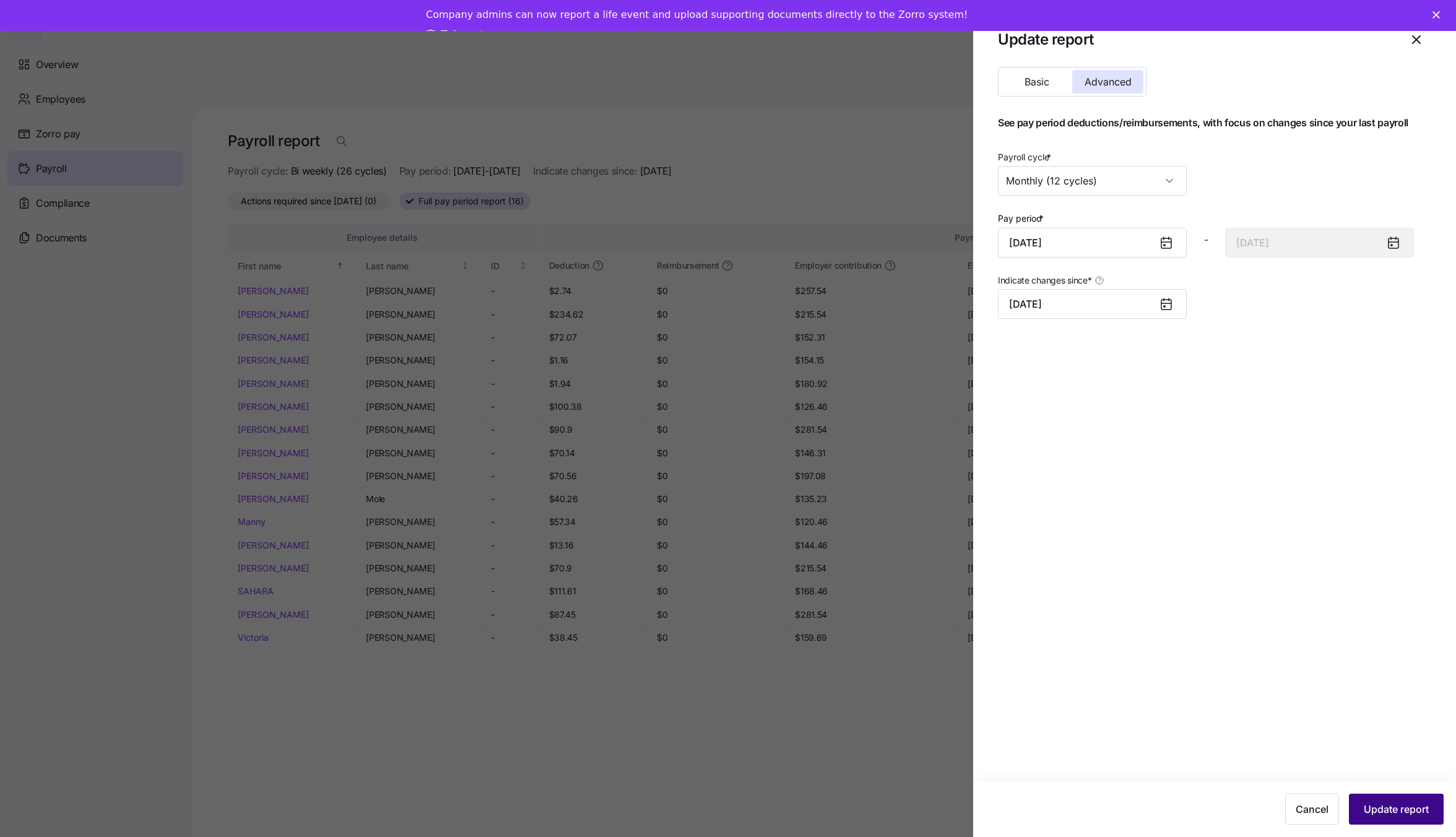
click at [1379, 820] on button "Update report" at bounding box center [1395, 809] width 94 height 31
